Goal: Register for event/course

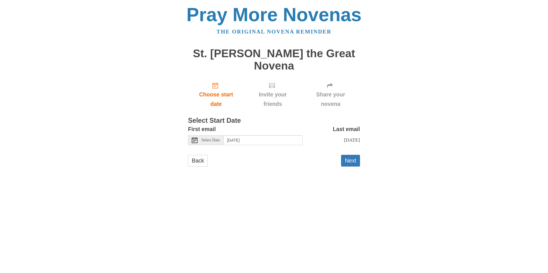
click at [205, 138] on span "Select Date" at bounding box center [210, 140] width 18 height 4
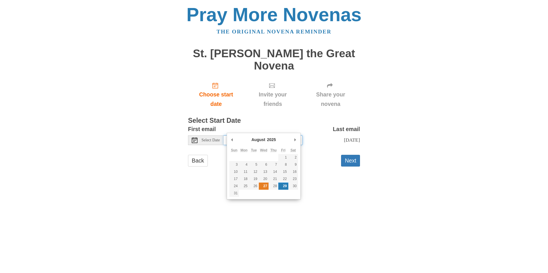
type input "Wednesday, August 27th"
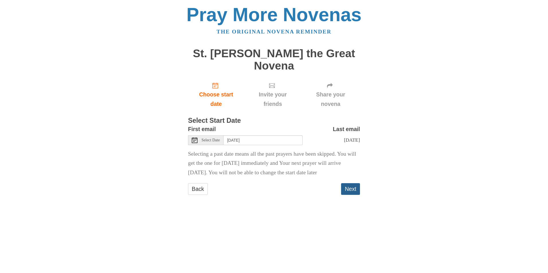
click at [350, 189] on button "Next" at bounding box center [350, 189] width 19 height 12
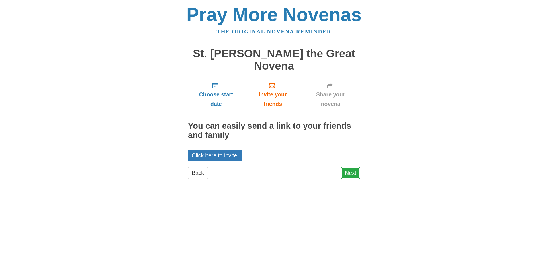
click at [354, 167] on link "Next" at bounding box center [350, 173] width 19 height 12
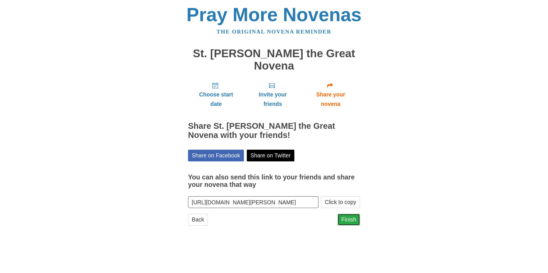
click at [352, 214] on link "Finish" at bounding box center [348, 220] width 22 height 12
